Goal: Transaction & Acquisition: Purchase product/service

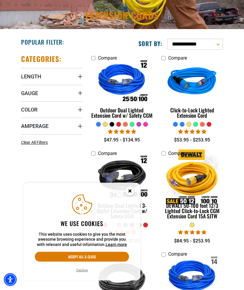
scroll to position [94, 0]
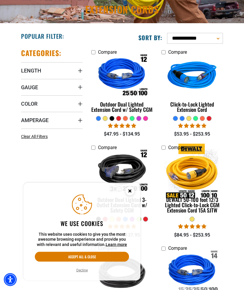
click at [128, 195] on circle "Close this option" at bounding box center [130, 190] width 9 height 9
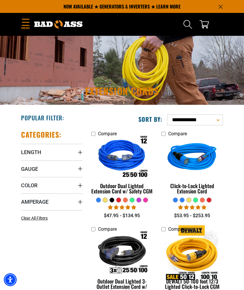
scroll to position [13, 0]
click at [24, 201] on span "Amperage" at bounding box center [35, 201] width 28 height 7
click at [23, 221] on rect at bounding box center [23, 223] width 5 height 5
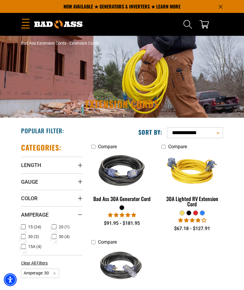
click at [203, 197] on img at bounding box center [192, 171] width 62 height 56
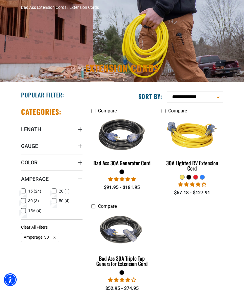
click at [116, 140] on img at bounding box center [122, 135] width 62 height 56
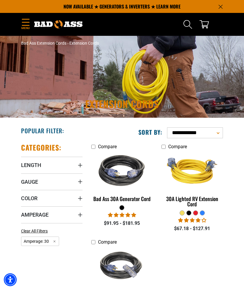
scroll to position [13, 0]
